Goal: Complete application form

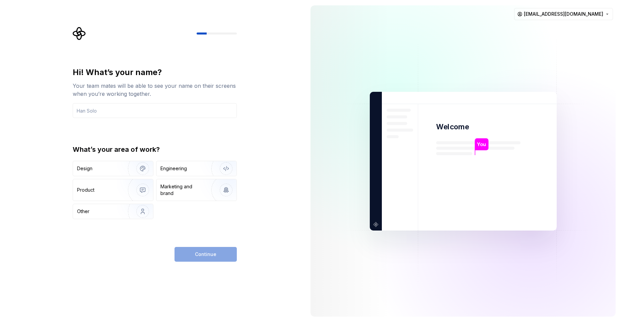
click at [264, 96] on div "Hi! What’s your name? Your team mates will be able to see your name on their sc…" at bounding box center [152, 161] width 305 height 322
click at [134, 113] on input "text" at bounding box center [155, 110] width 164 height 15
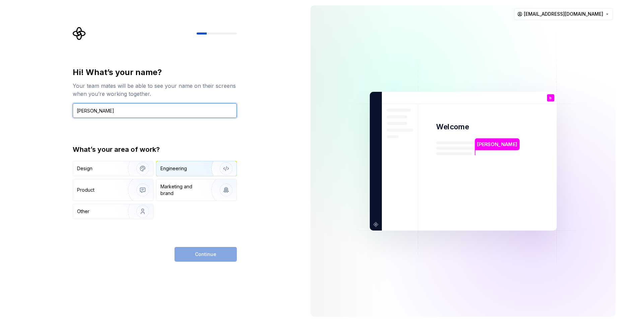
type input "[PERSON_NAME]"
click at [176, 173] on div "Engineering" at bounding box center [196, 168] width 80 height 15
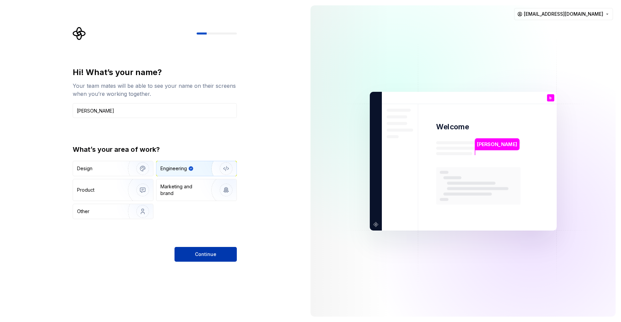
click at [204, 257] on span "Continue" at bounding box center [205, 254] width 21 height 7
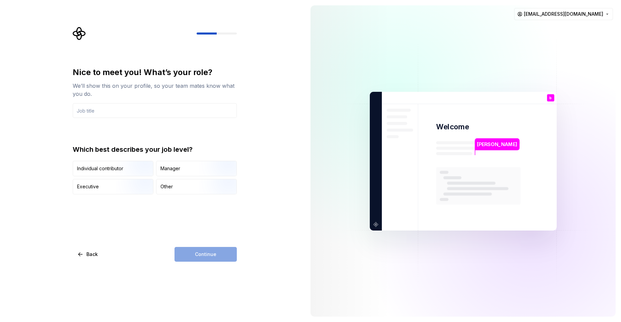
click at [256, 163] on div "Nice to meet you! What’s your role? We’ll show this on your profile, so your te…" at bounding box center [152, 161] width 305 height 322
click at [129, 169] on img "button" at bounding box center [137, 176] width 43 height 45
click at [204, 254] on div "Continue" at bounding box center [206, 254] width 62 height 15
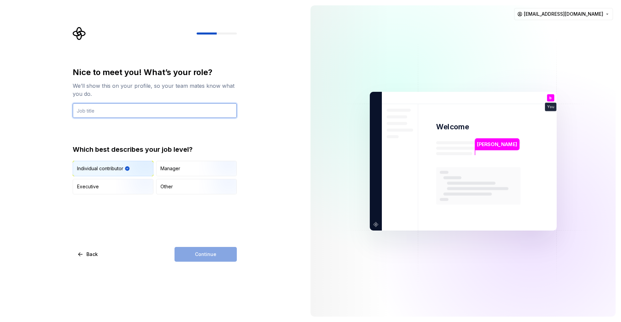
click at [89, 109] on input "text" at bounding box center [155, 110] width 164 height 15
click at [125, 111] on input "text" at bounding box center [155, 110] width 164 height 15
type input "en"
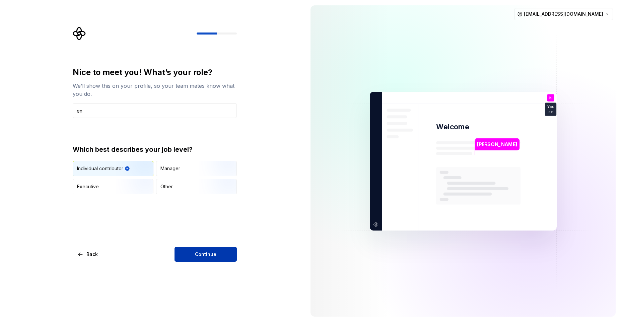
click at [214, 254] on span "Continue" at bounding box center [205, 254] width 21 height 7
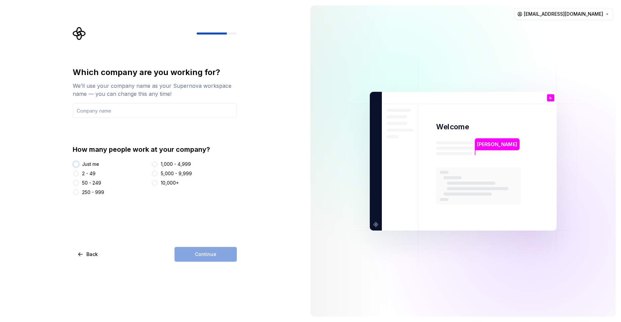
click at [77, 166] on button "Just me" at bounding box center [75, 164] width 5 height 5
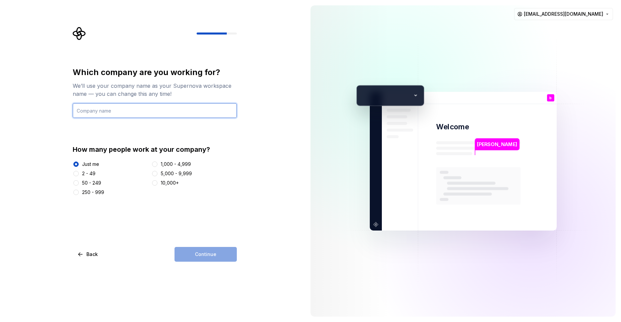
click at [148, 111] on input "text" at bounding box center [155, 110] width 164 height 15
type input "Person"
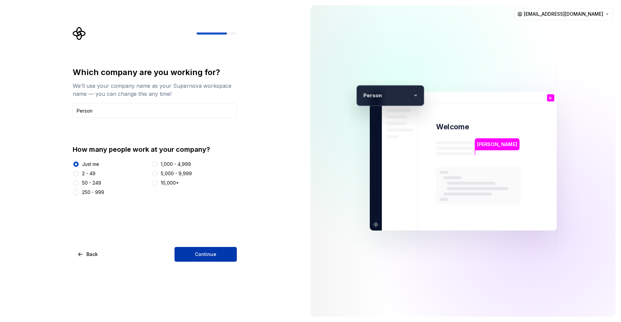
click at [210, 253] on span "Continue" at bounding box center [205, 254] width 21 height 7
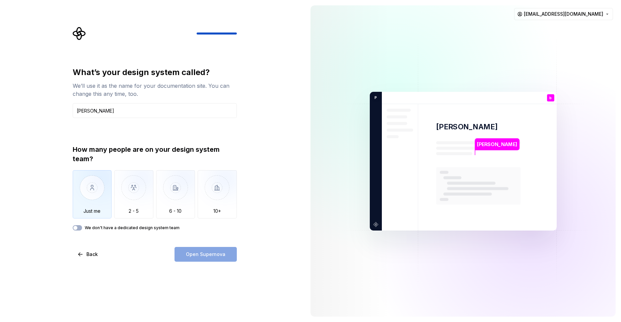
type input "chen"
click at [89, 194] on img "button" at bounding box center [92, 192] width 39 height 45
click at [209, 256] on span "Open Supernova" at bounding box center [206, 254] width 40 height 7
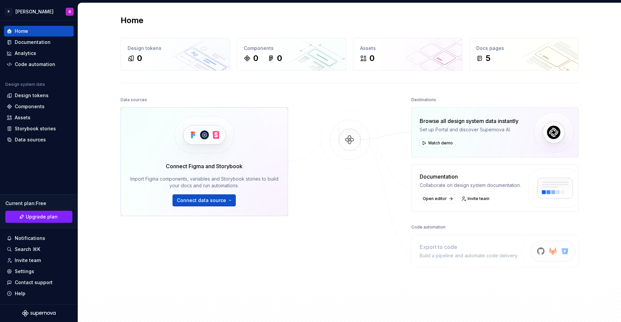
click at [318, 110] on img at bounding box center [349, 146] width 65 height 73
click at [375, 94] on div "Home Design tokens 0 Components 0 0 Assets 0 Docs pages 5 Data sources Connect …" at bounding box center [350, 165] width 483 height 324
